Goal: Information Seeking & Learning: Learn about a topic

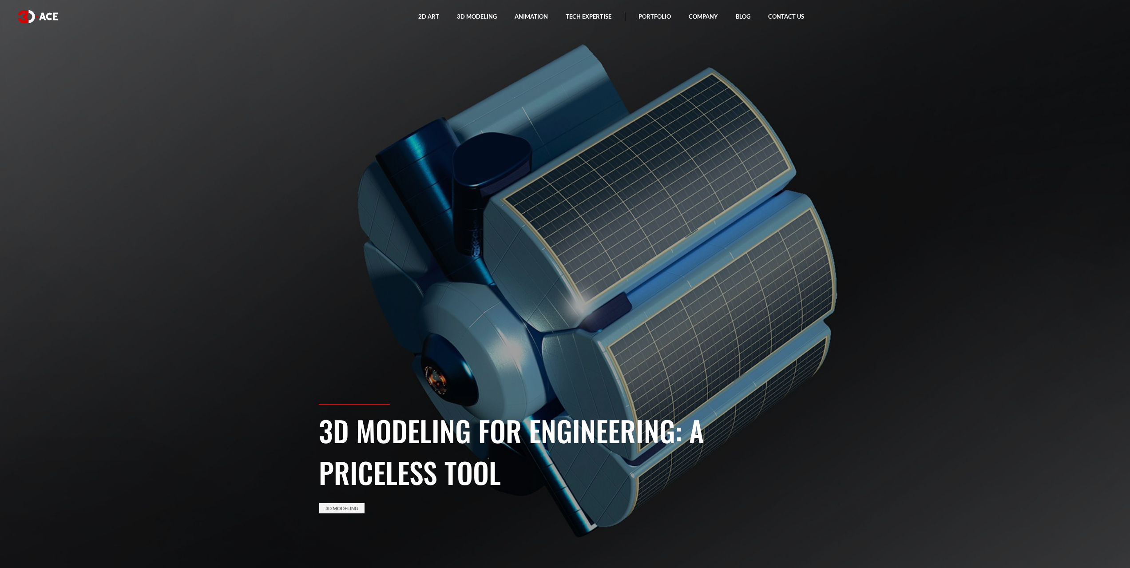
drag, startPoint x: 516, startPoint y: 422, endPoint x: 465, endPoint y: 432, distance: 51.5
click at [516, 421] on h1 "3D Modeling for Engineering: A Priceless Tool" at bounding box center [565, 450] width 493 height 83
click at [556, 226] on section "3D Modeling for Engineering: A Priceless Tool 3D Modeling" at bounding box center [565, 284] width 1130 height 568
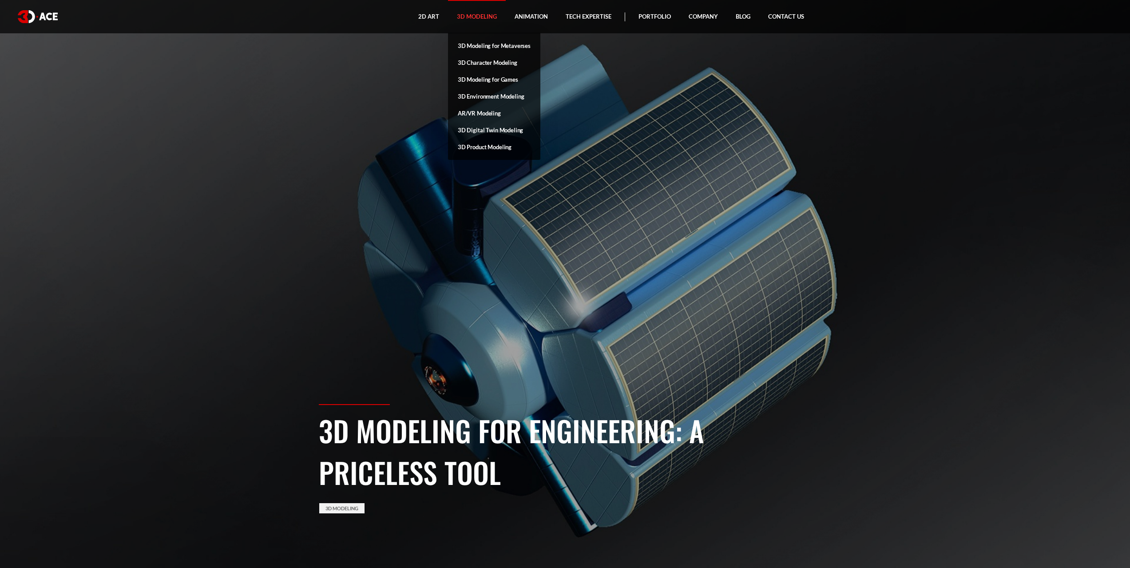
click at [485, 20] on link "3D Modeling" at bounding box center [477, 16] width 58 height 33
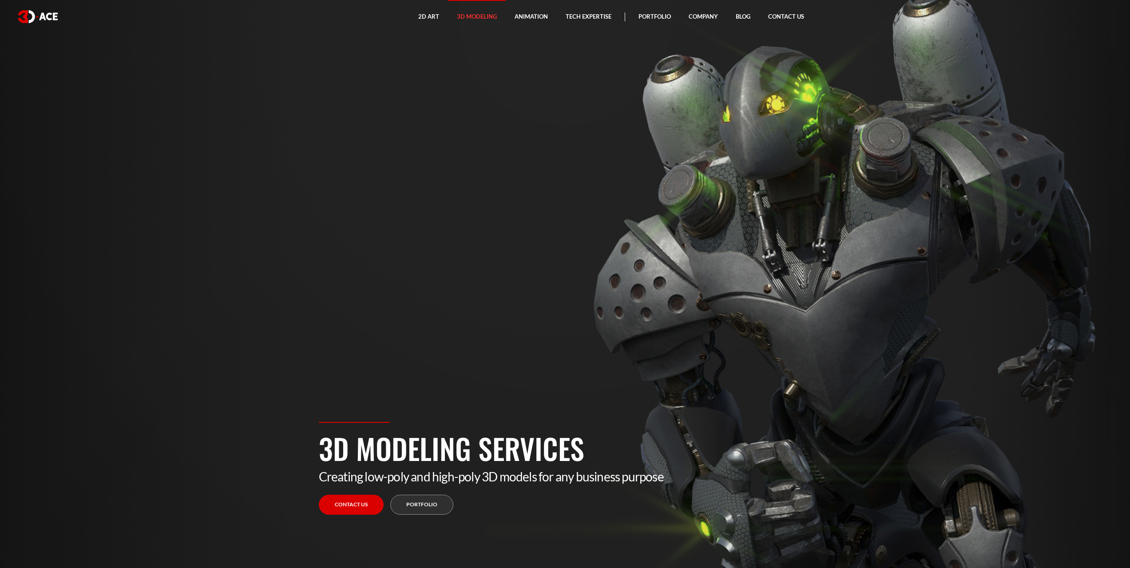
drag, startPoint x: 650, startPoint y: 246, endPoint x: 788, endPoint y: 238, distance: 138.8
click at [791, 247] on section "3D Modeling Services Creating low-poly and high-poly 3D models for any business…" at bounding box center [565, 284] width 1130 height 568
